Goal: Task Accomplishment & Management: Manage account settings

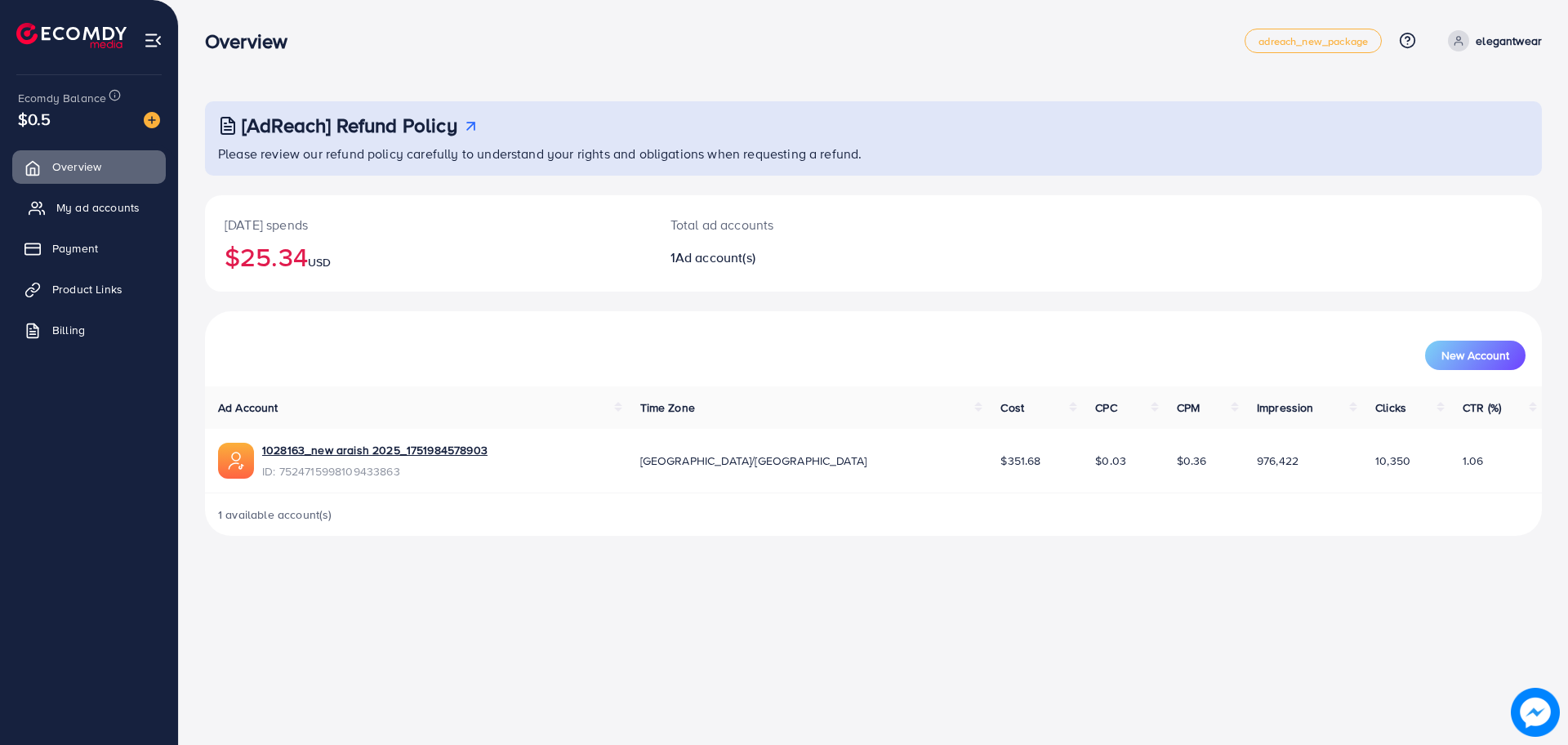
click at [96, 208] on span "My ad accounts" at bounding box center [98, 207] width 83 height 17
